Goal: Information Seeking & Learning: Learn about a topic

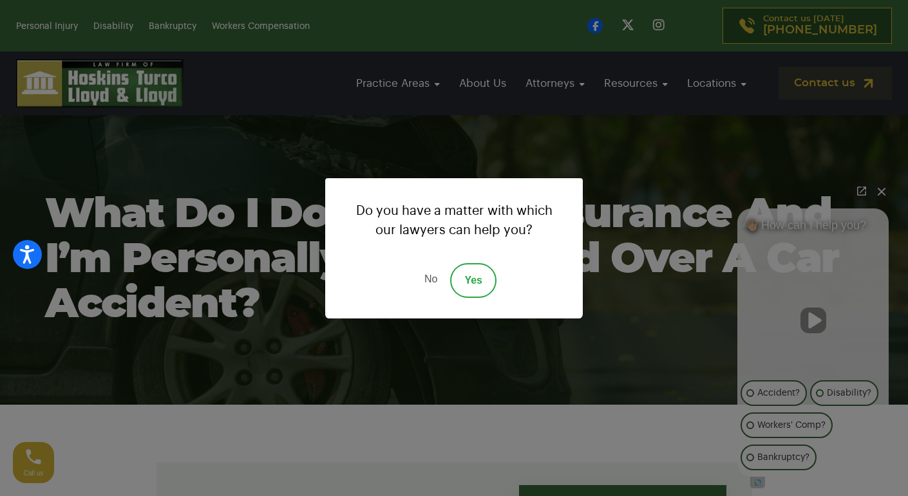
click at [430, 279] on link "No" at bounding box center [430, 280] width 39 height 35
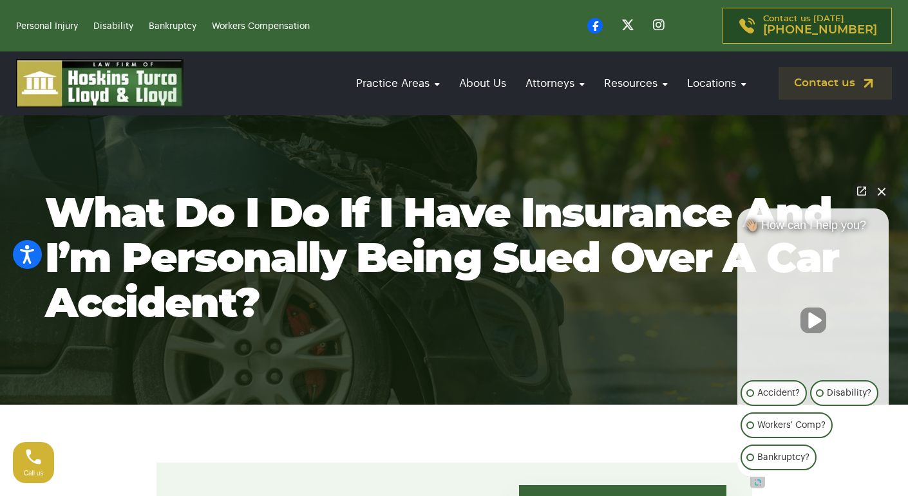
click at [885, 192] on button "Close Intaker Chat Widget" at bounding box center [881, 191] width 18 height 18
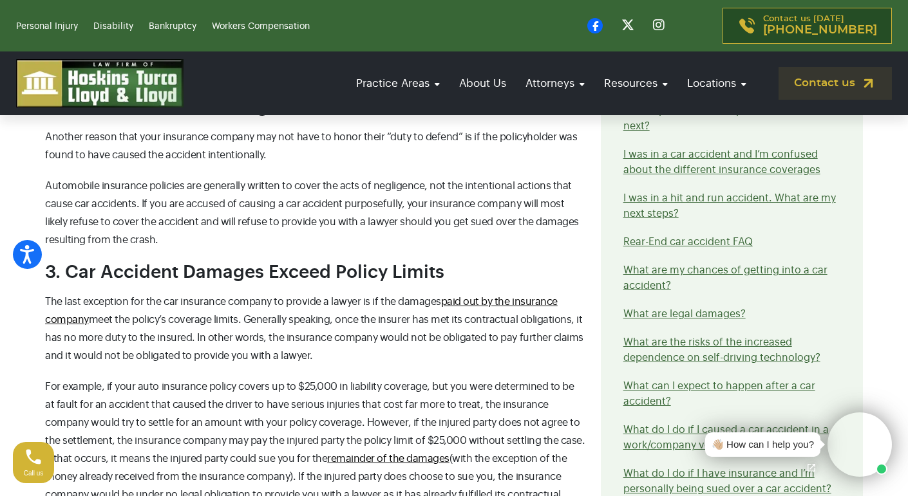
scroll to position [1253, 0]
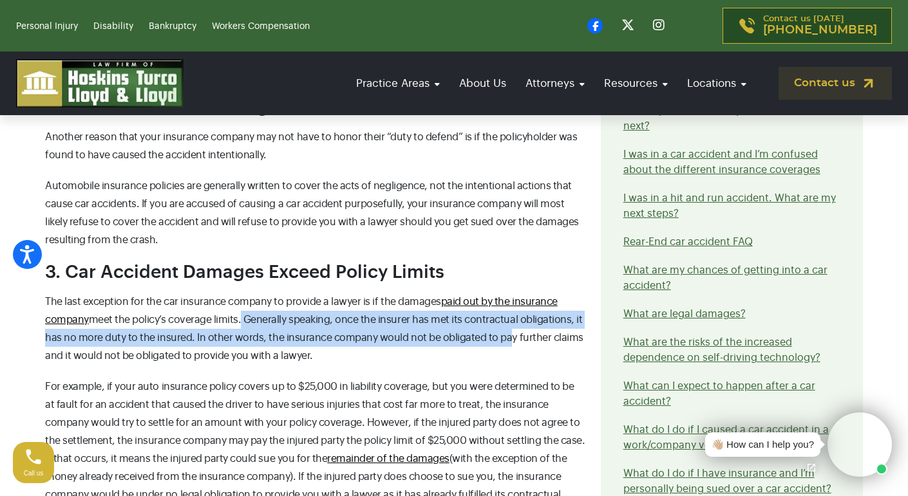
drag, startPoint x: 238, startPoint y: 301, endPoint x: 496, endPoint y: 317, distance: 258.7
click at [496, 317] on span "The last exception for the car insurance company to provide a lawyer is if the …" at bounding box center [314, 329] width 538 height 64
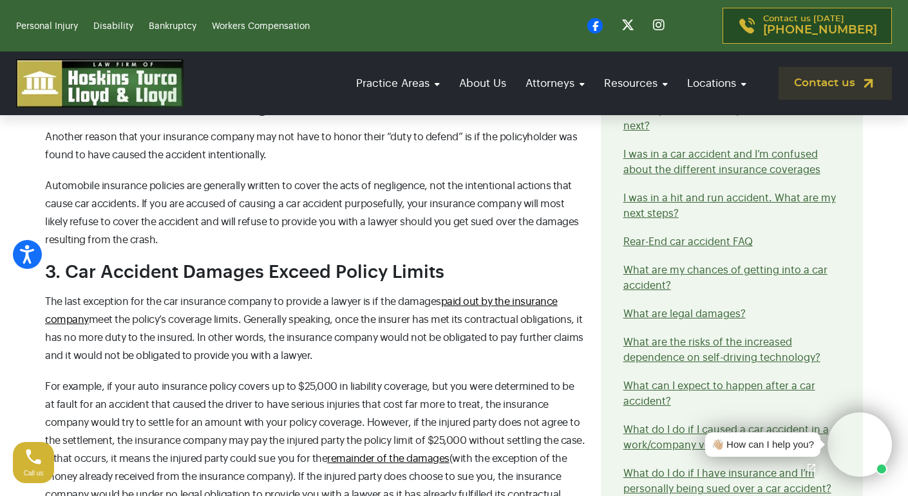
click at [402, 329] on p "The last exception for the car insurance company to provide a lawyer is if the …" at bounding box center [315, 329] width 540 height 72
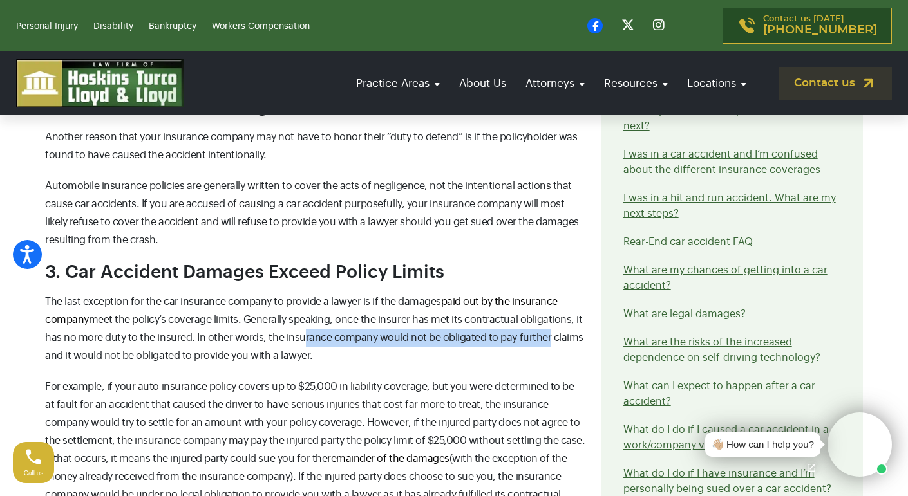
drag, startPoint x: 292, startPoint y: 321, endPoint x: 537, endPoint y: 321, distance: 245.3
click at [537, 321] on span "The last exception for the car insurance company to provide a lawyer is if the …" at bounding box center [314, 329] width 538 height 64
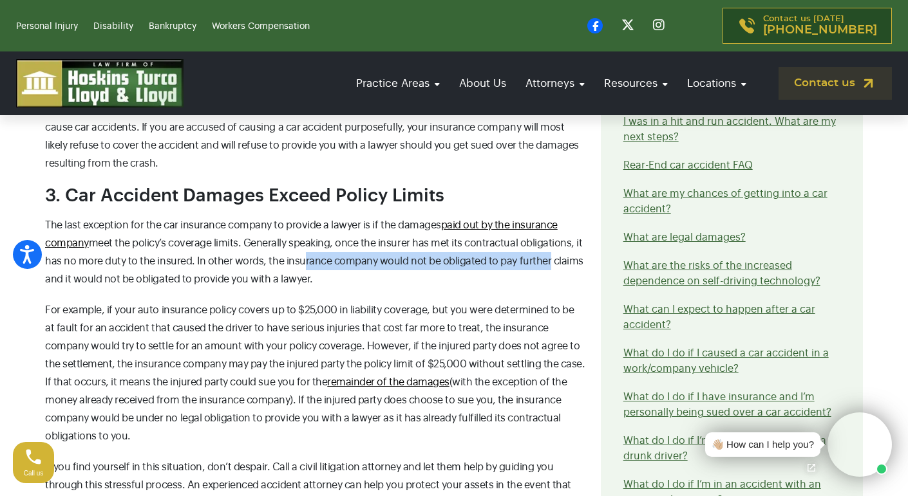
scroll to position [1346, 0]
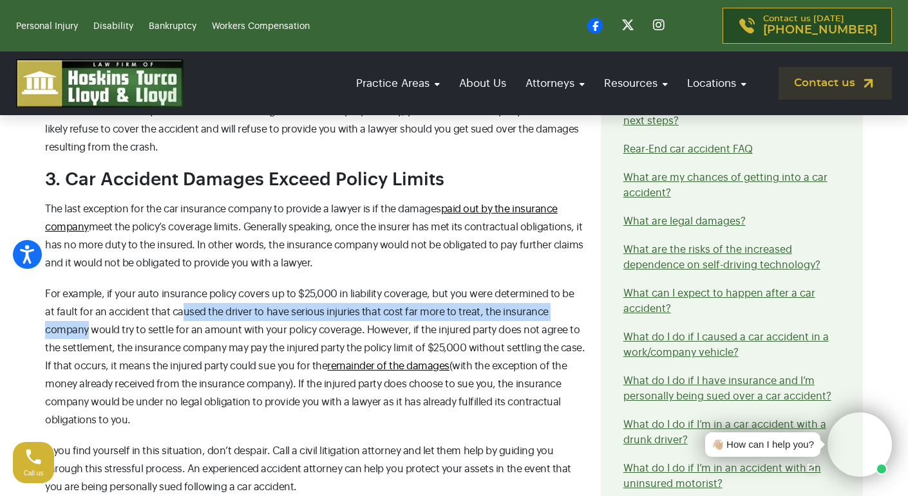
drag, startPoint x: 168, startPoint y: 298, endPoint x: 573, endPoint y: 299, distance: 405.0
click at [573, 299] on p "For example, if your auto insurance policy covers up to $25,000 in liability co…" at bounding box center [315, 357] width 540 height 144
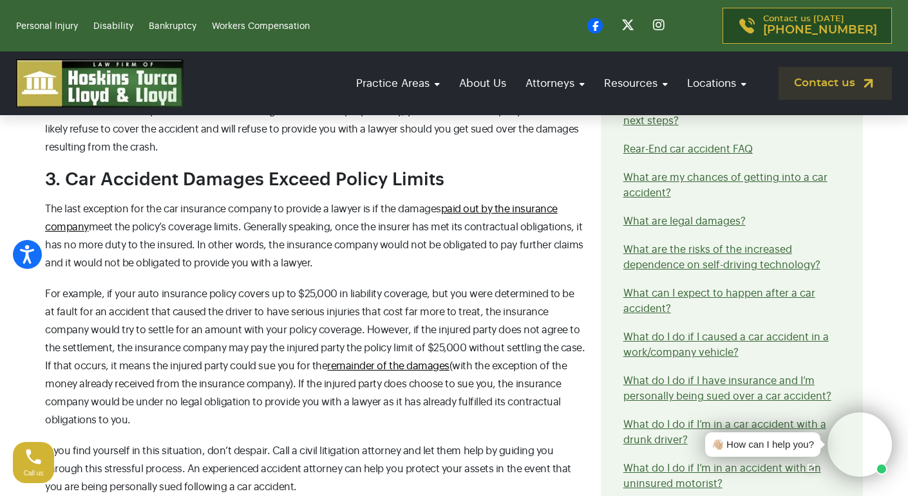
click at [343, 314] on span "For example, if your auto insurance policy covers up to $25,000 in liability co…" at bounding box center [315, 357] width 540 height 136
drag, startPoint x: 49, startPoint y: 314, endPoint x: 135, endPoint y: 313, distance: 86.3
click at [135, 313] on span "For example, if your auto insurance policy covers up to $25,000 in liability co…" at bounding box center [315, 357] width 540 height 136
click at [156, 313] on span "For example, if your auto insurance policy covers up to $25,000 in liability co…" at bounding box center [315, 357] width 540 height 136
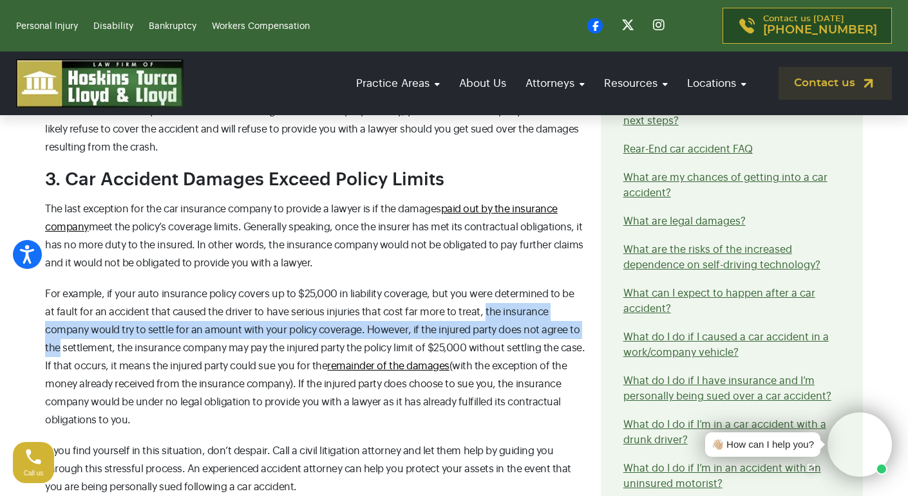
drag, startPoint x: 464, startPoint y: 293, endPoint x: 567, endPoint y: 307, distance: 104.6
click at [567, 307] on p "For example, if your auto insurance policy covers up to $25,000 in liability co…" at bounding box center [315, 357] width 540 height 144
click at [359, 317] on p "For example, if your auto insurance policy covers up to $25,000 in liability co…" at bounding box center [315, 357] width 540 height 144
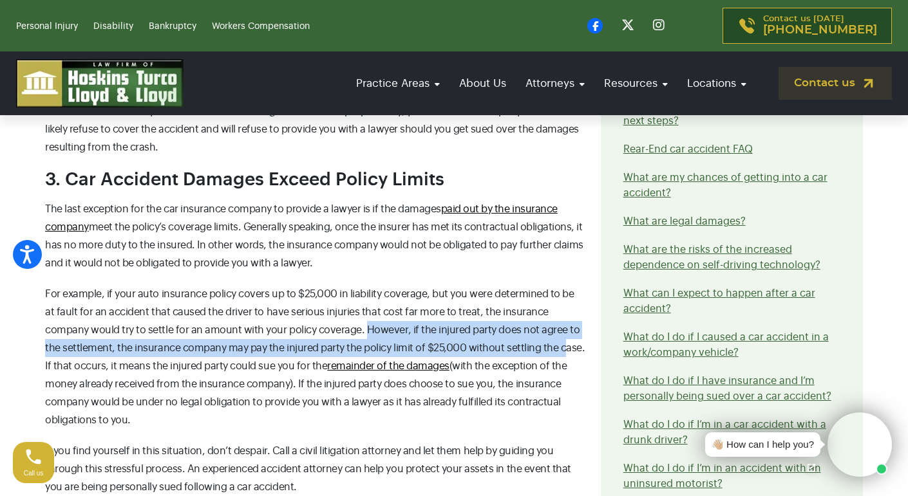
drag, startPoint x: 319, startPoint y: 317, endPoint x: 540, endPoint y: 325, distance: 221.0
click at [540, 325] on span "For example, if your auto insurance policy covers up to $25,000 in liability co…" at bounding box center [315, 357] width 540 height 136
click at [324, 328] on span "For example, if your auto insurance policy covers up to $25,000 in liability co…" at bounding box center [315, 357] width 540 height 136
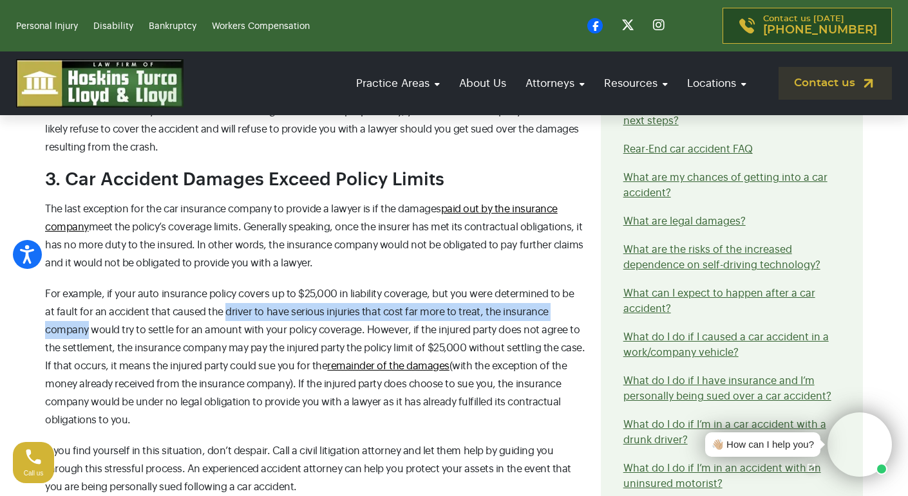
drag, startPoint x: 209, startPoint y: 297, endPoint x: 583, endPoint y: 297, distance: 374.1
click at [583, 297] on p "For example, if your auto insurance policy covers up to $25,000 in liability co…" at bounding box center [315, 357] width 540 height 144
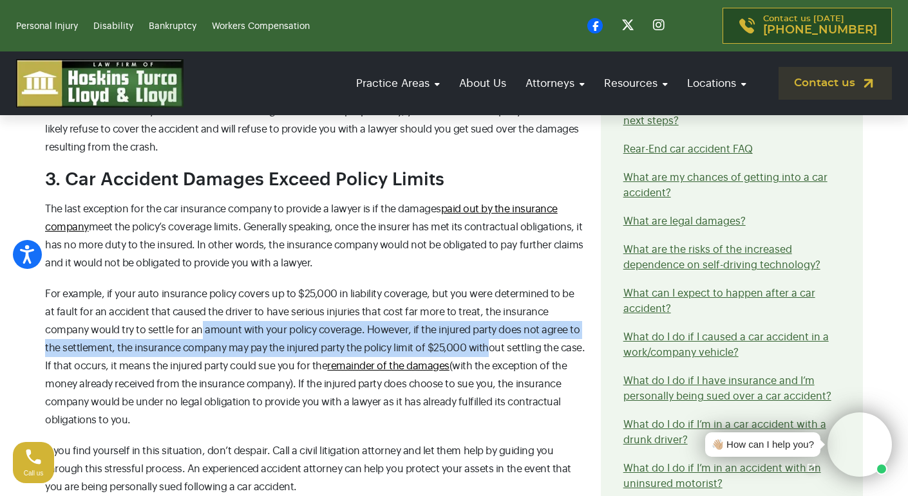
drag, startPoint x: 155, startPoint y: 312, endPoint x: 467, endPoint y: 321, distance: 312.4
click at [467, 321] on p "For example, if your auto insurance policy covers up to $25,000 in liability co…" at bounding box center [315, 357] width 540 height 144
click at [460, 326] on span "For example, if your auto insurance policy covers up to $25,000 in liability co…" at bounding box center [315, 357] width 540 height 136
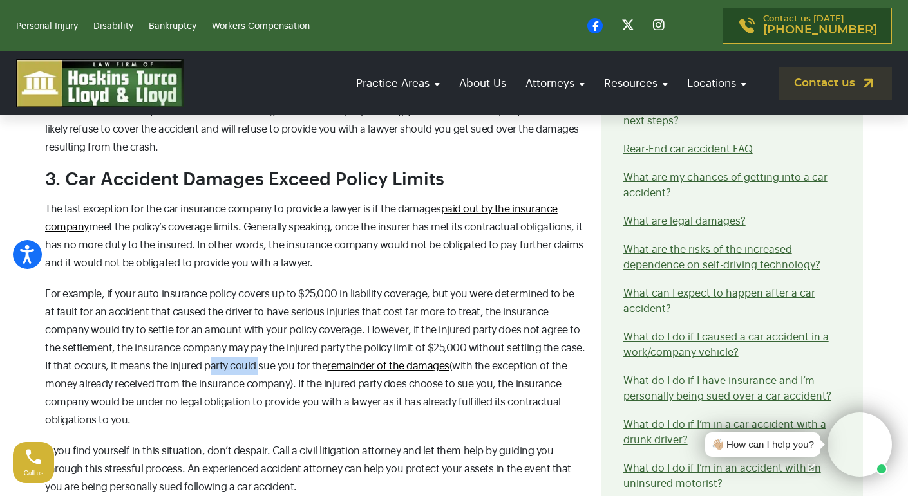
drag, startPoint x: 201, startPoint y: 350, endPoint x: 249, endPoint y: 350, distance: 48.3
click at [249, 350] on span "For example, if your auto insurance policy covers up to $25,000 in liability co…" at bounding box center [315, 357] width 540 height 136
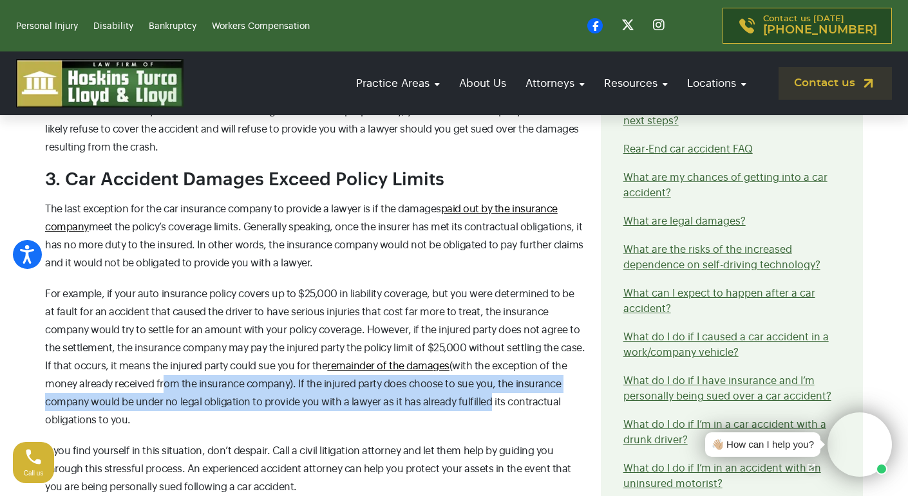
drag, startPoint x: 158, startPoint y: 366, endPoint x: 481, endPoint y: 382, distance: 322.9
click at [481, 382] on span "For example, if your auto insurance policy covers up to $25,000 in liability co…" at bounding box center [315, 357] width 540 height 136
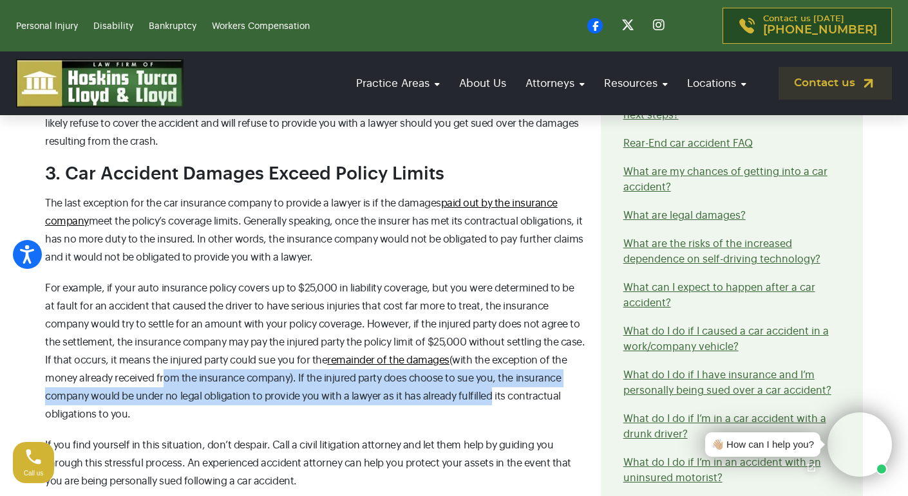
scroll to position [1359, 0]
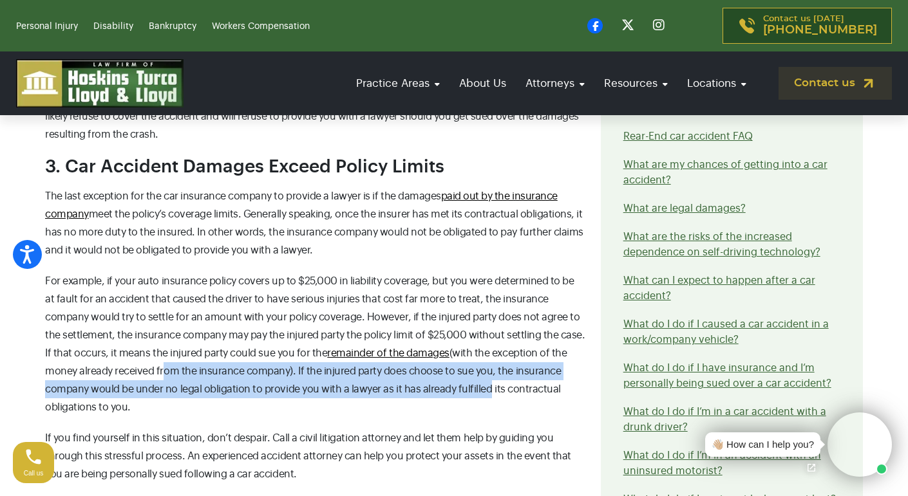
click at [361, 375] on span "For example, if your auto insurance policy covers up to $25,000 in liability co…" at bounding box center [315, 344] width 540 height 136
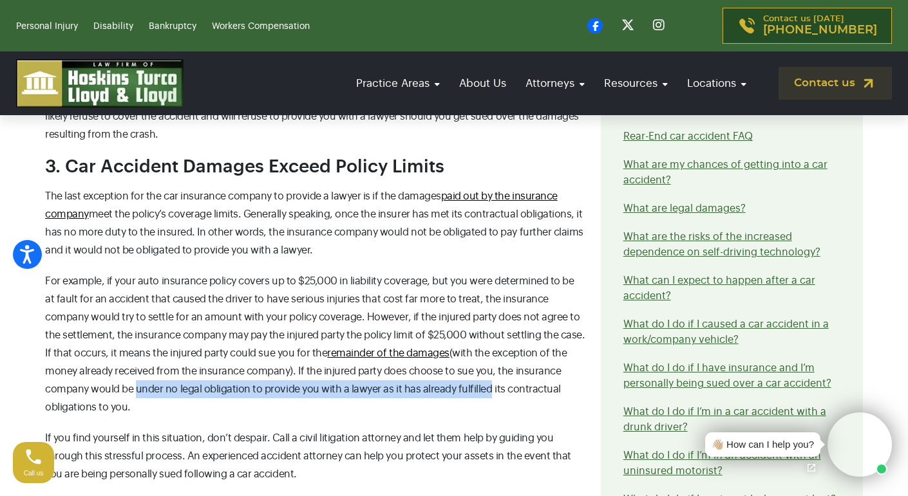
drag, startPoint x: 131, startPoint y: 371, endPoint x: 480, endPoint y: 378, distance: 349.7
click at [480, 378] on p "For example, if your auto insurance policy covers up to $25,000 in liability co…" at bounding box center [315, 344] width 540 height 144
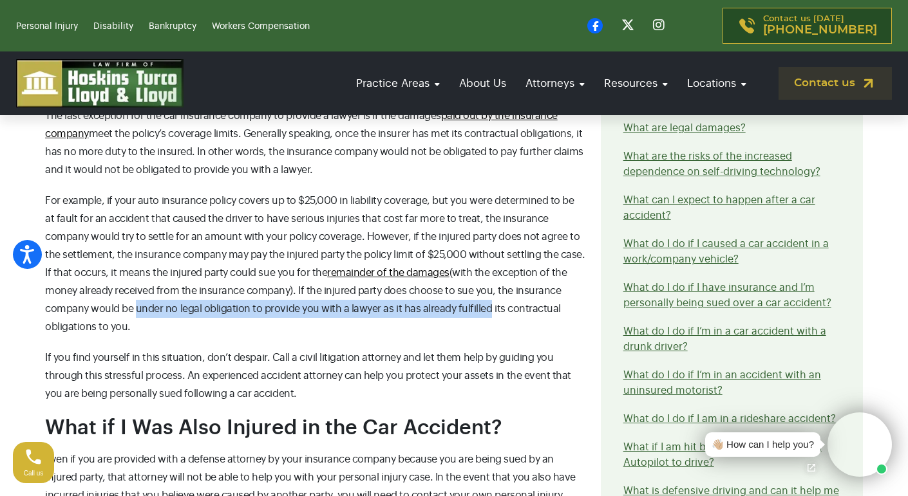
scroll to position [1440, 0]
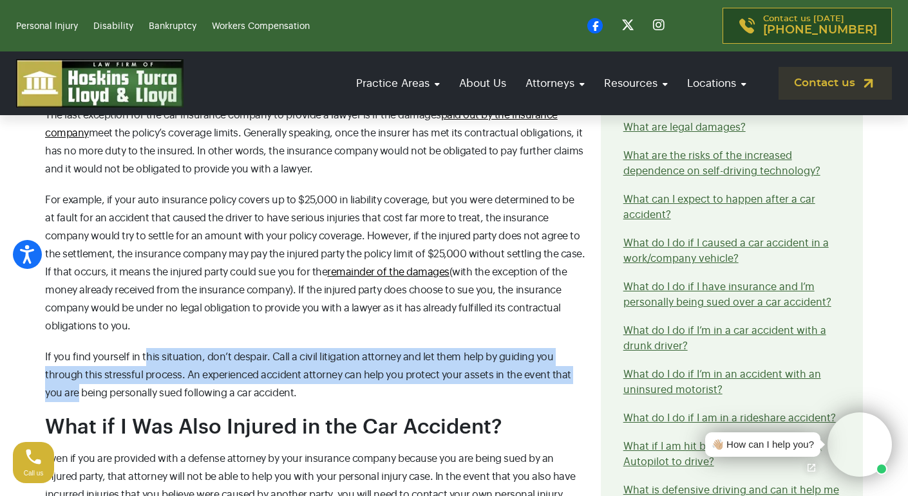
drag, startPoint x: 146, startPoint y: 335, endPoint x: 568, endPoint y: 360, distance: 423.1
click at [568, 360] on p "If you find yourself in this situation, don’t despair. Call a civil litigation …" at bounding box center [315, 375] width 540 height 54
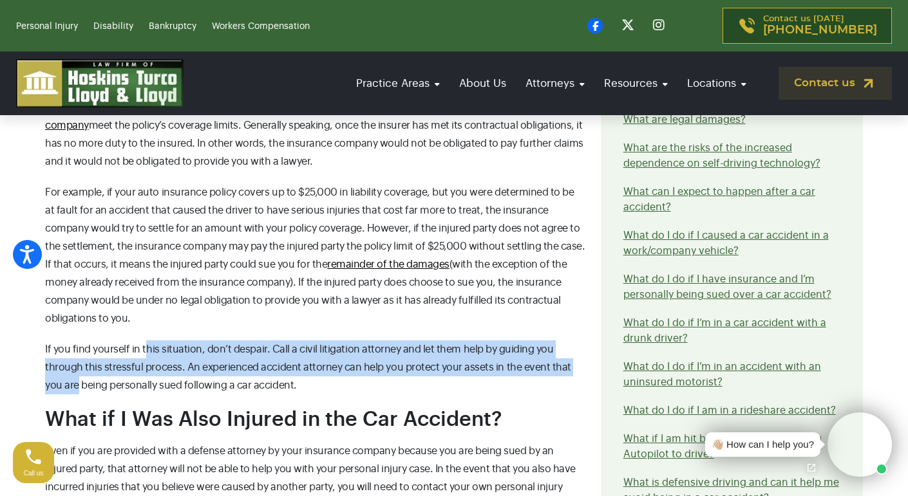
scroll to position [1496, 0]
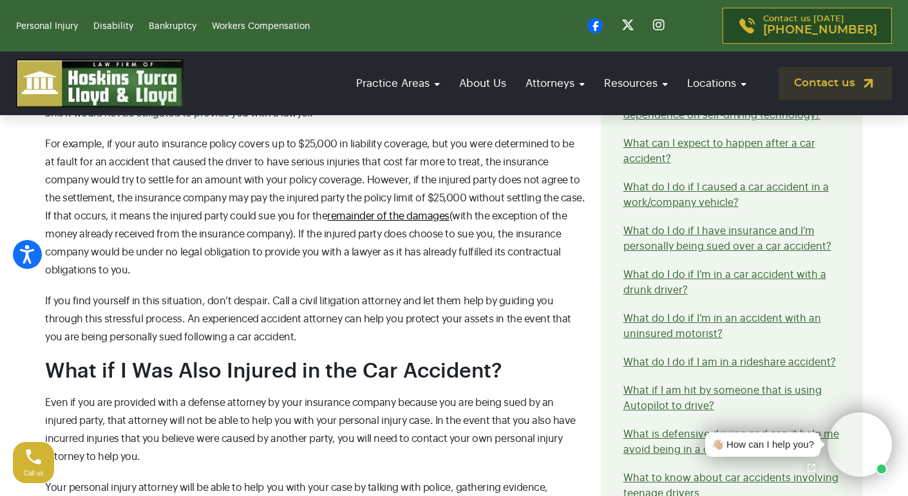
click at [290, 312] on p "If you find yourself in this situation, don’t despair. Call a civil litigation …" at bounding box center [315, 319] width 540 height 54
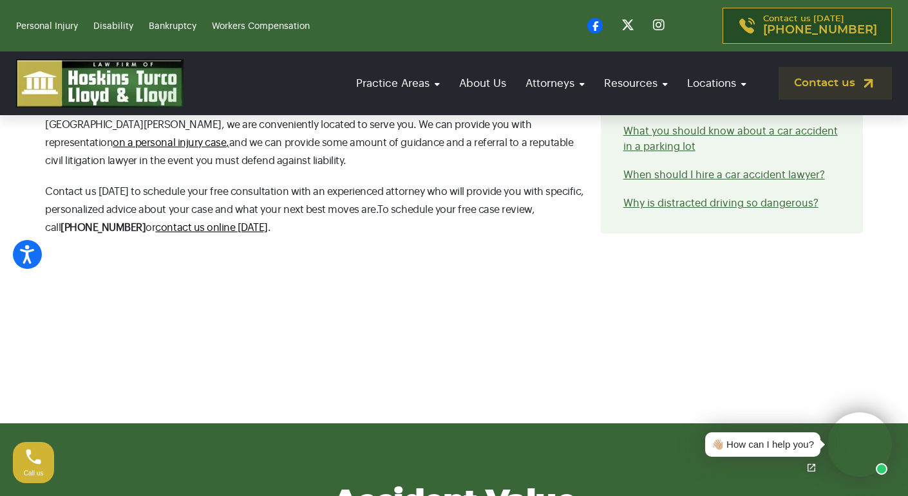
scroll to position [2219, 0]
